Goal: Task Accomplishment & Management: Use online tool/utility

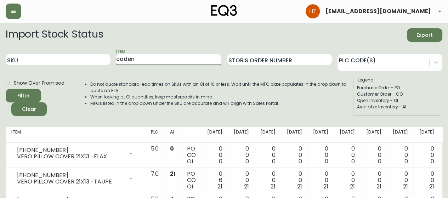
type input "caden"
click at [6, 89] on button "Filter" at bounding box center [23, 95] width 35 height 13
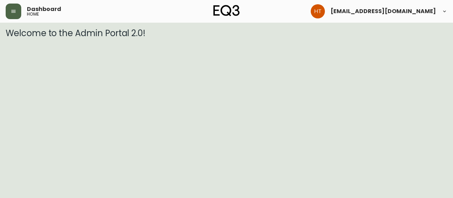
click at [13, 14] on button "button" at bounding box center [14, 12] width 16 height 16
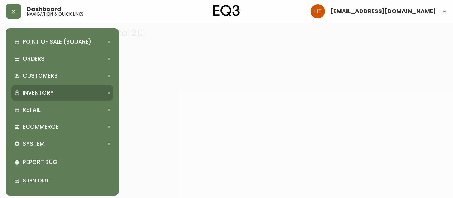
click at [46, 90] on p "Inventory" at bounding box center [38, 93] width 31 height 8
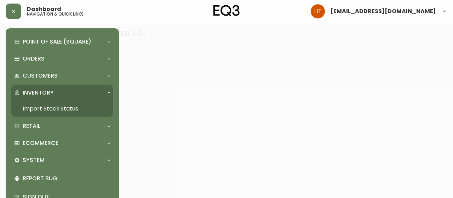
click at [51, 107] on link "Import Stock Status" at bounding box center [62, 109] width 102 height 16
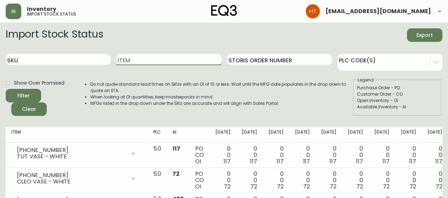
click at [137, 62] on input "Item" at bounding box center [168, 59] width 105 height 11
type input "caden"
click at [6, 89] on button "Filter" at bounding box center [23, 95] width 35 height 13
